Goal: Complete application form: Complete application form

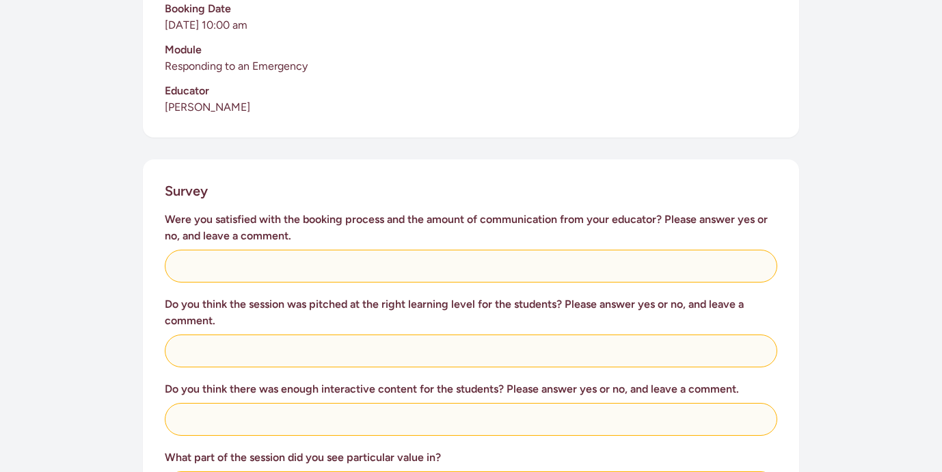
scroll to position [416, 0]
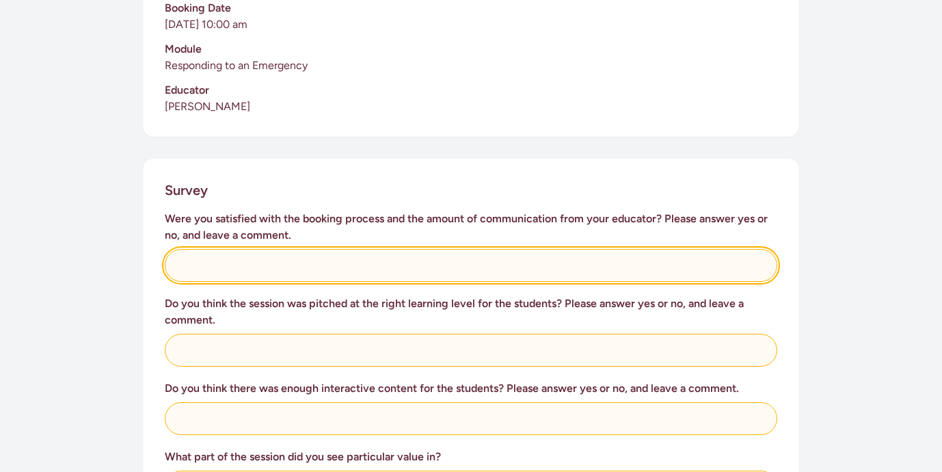
click at [213, 254] on input "text" at bounding box center [471, 265] width 613 height 33
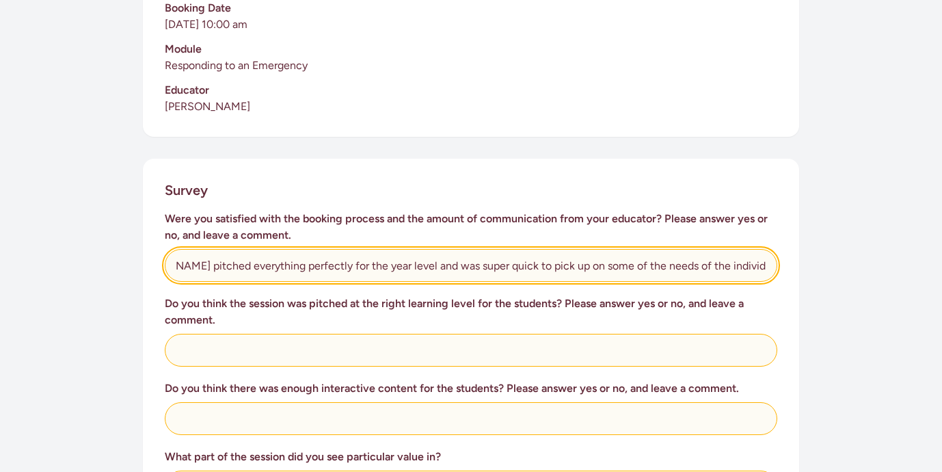
scroll to position [0, 110]
type input "Absolutely. [PERSON_NAME] pitched everything perfectly for the year level and w…"
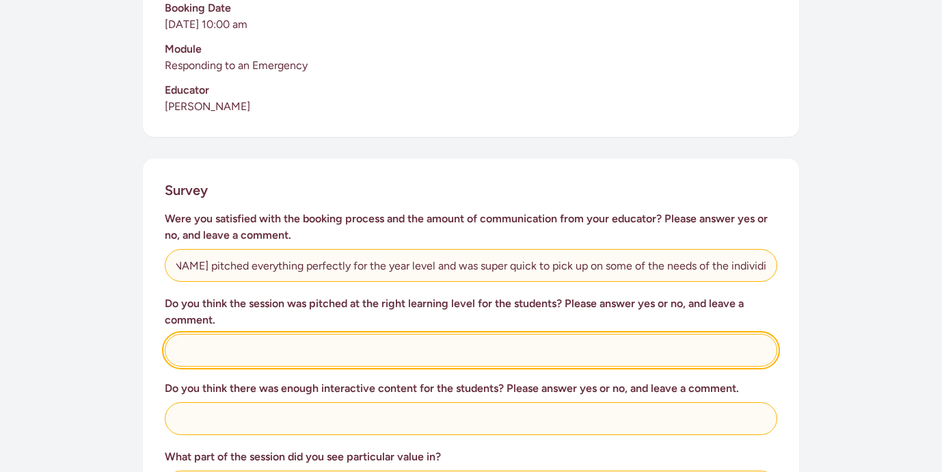
scroll to position [0, 0]
click at [218, 334] on input "text" at bounding box center [471, 350] width 613 height 33
type input "Absolutley YES!!"
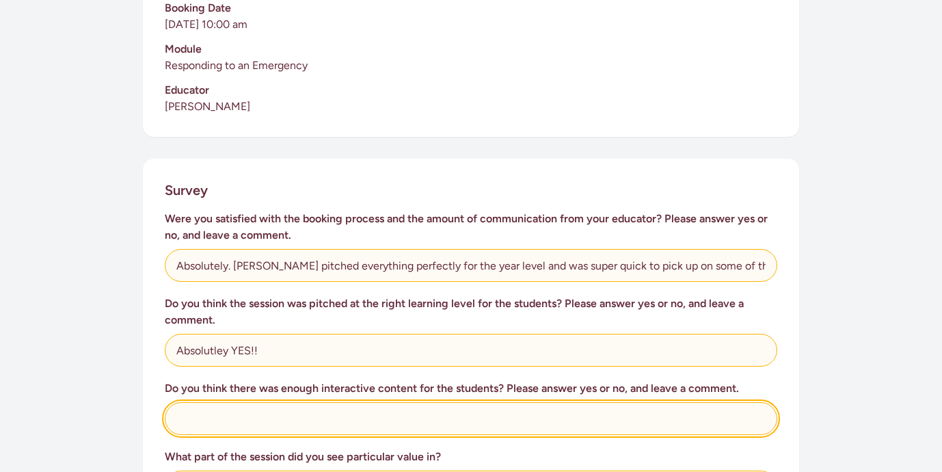
click at [217, 408] on input "text" at bounding box center [471, 418] width 613 height 33
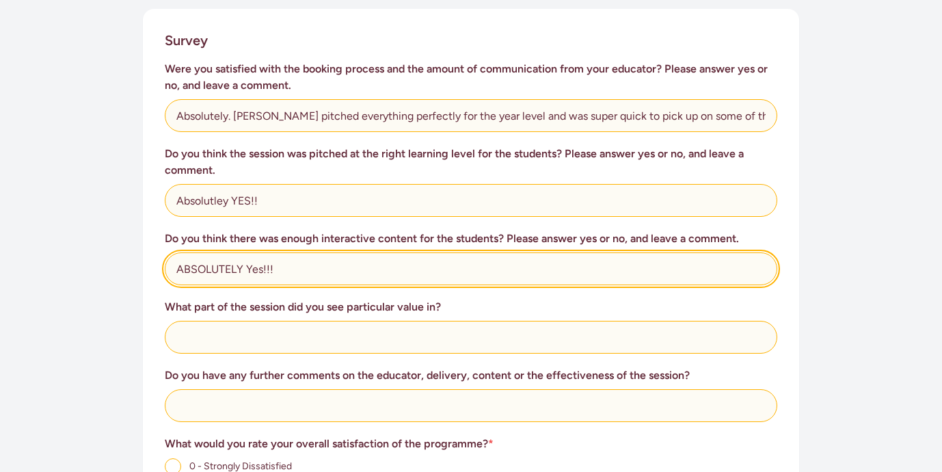
scroll to position [567, 0]
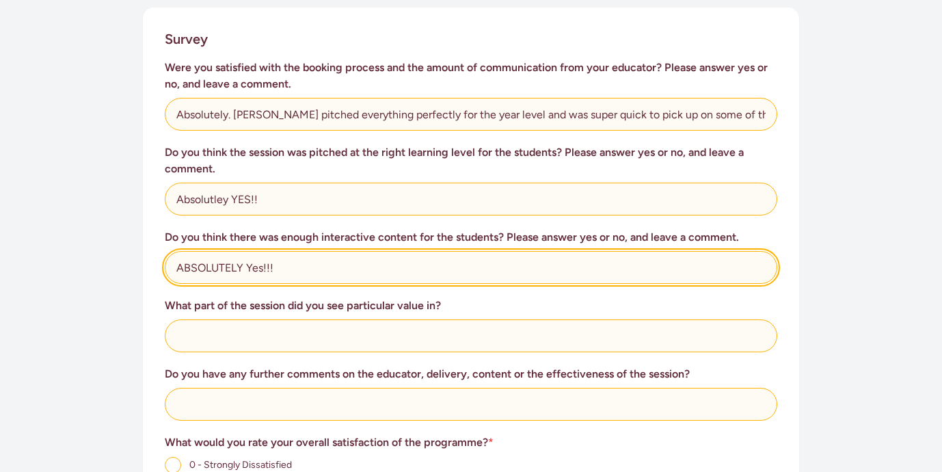
type input "ABSOLUTELY Yes!!!"
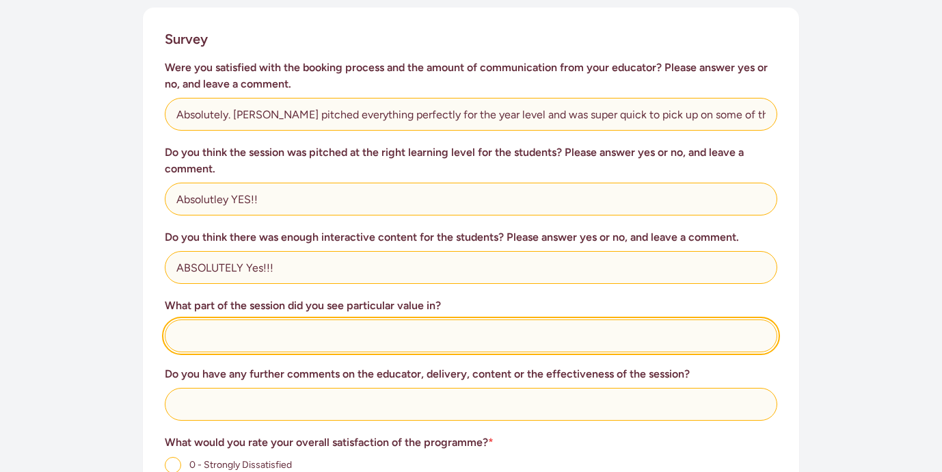
click at [278, 322] on input "text" at bounding box center [471, 335] width 613 height 33
click at [405, 319] on input "The practical hands on side positioning and banaging" at bounding box center [471, 335] width 613 height 33
click at [444, 320] on input "The practical hands on side positioning and bandaging" at bounding box center [471, 335] width 613 height 33
type input "The practical hands on side positioning and bandaging."
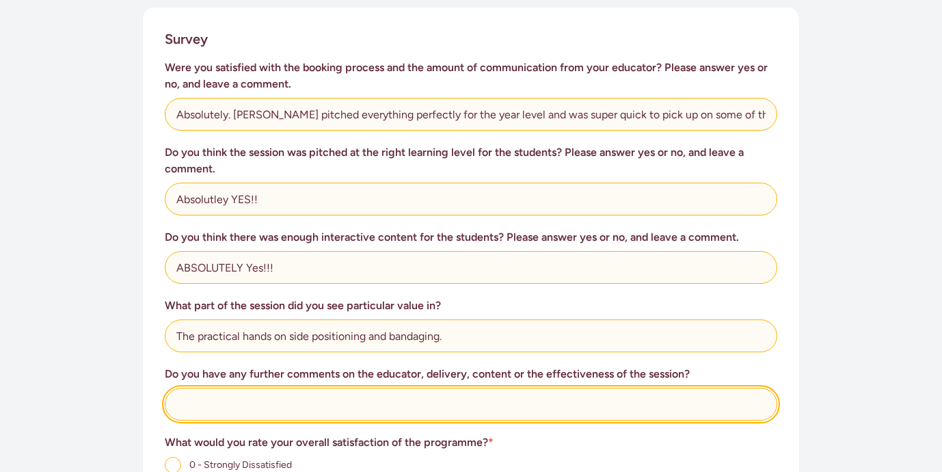
click at [325, 395] on input "text" at bounding box center [471, 404] width 613 height 33
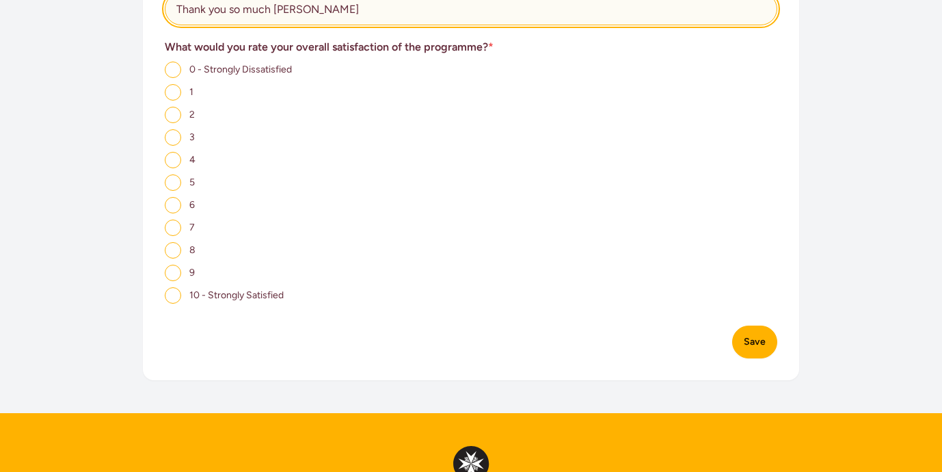
scroll to position [957, 0]
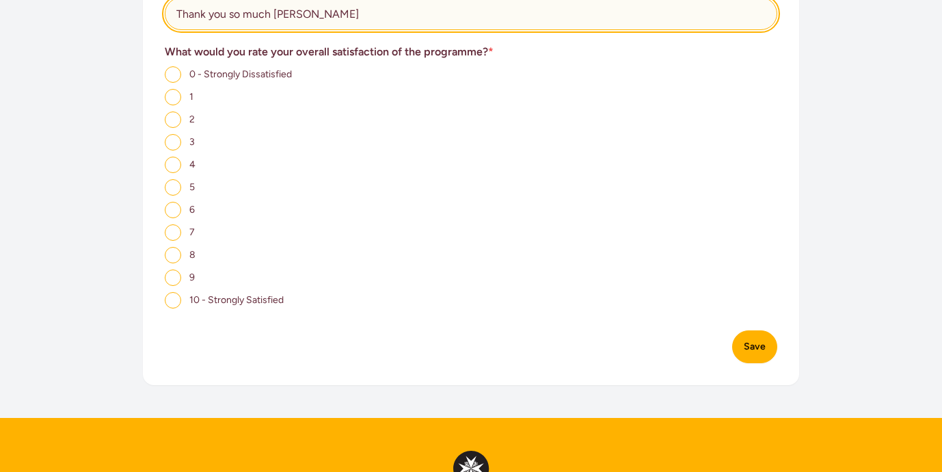
type input "Thank you so much [PERSON_NAME]"
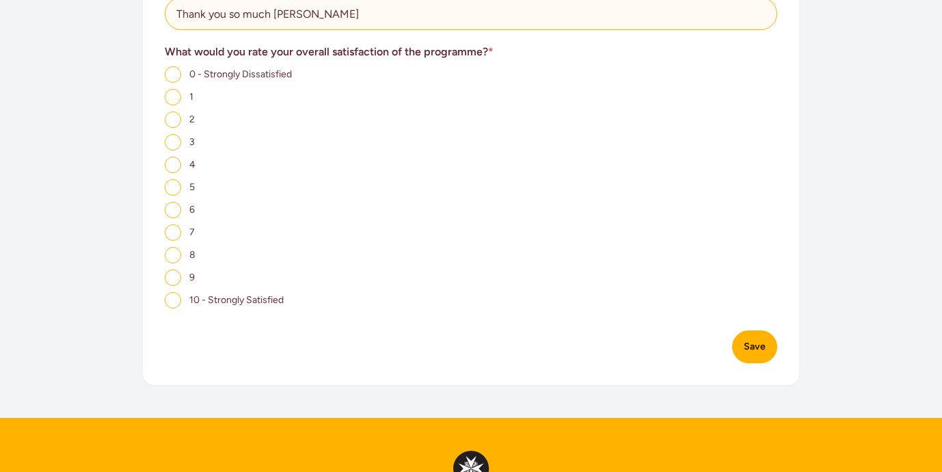
click at [173, 269] on input "9" at bounding box center [173, 277] width 16 height 16
radio input "true"
click at [745, 338] on button "Save" at bounding box center [754, 346] width 45 height 33
